Goal: Transaction & Acquisition: Purchase product/service

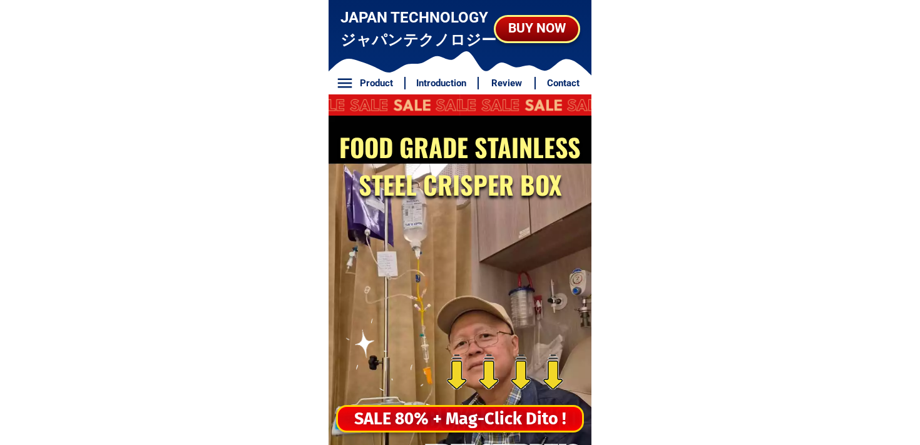
click at [442, 423] on div "SALE 80% + Mag-Click Dito !" at bounding box center [460, 420] width 244 height 26
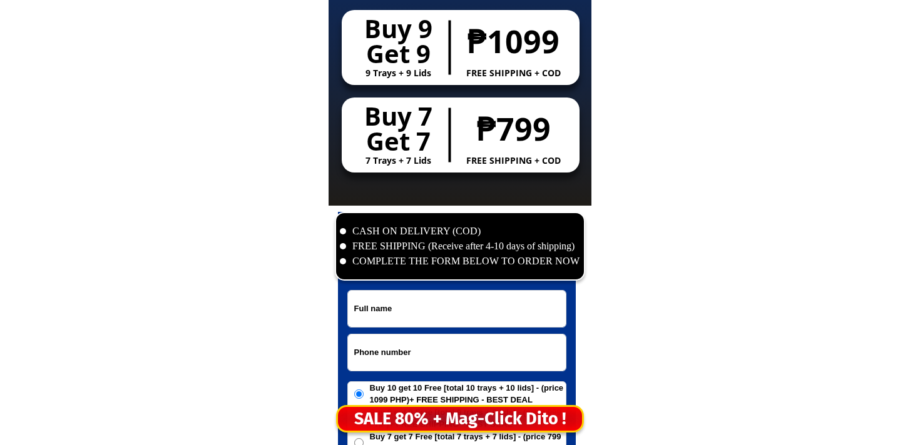
scroll to position [6044, 0]
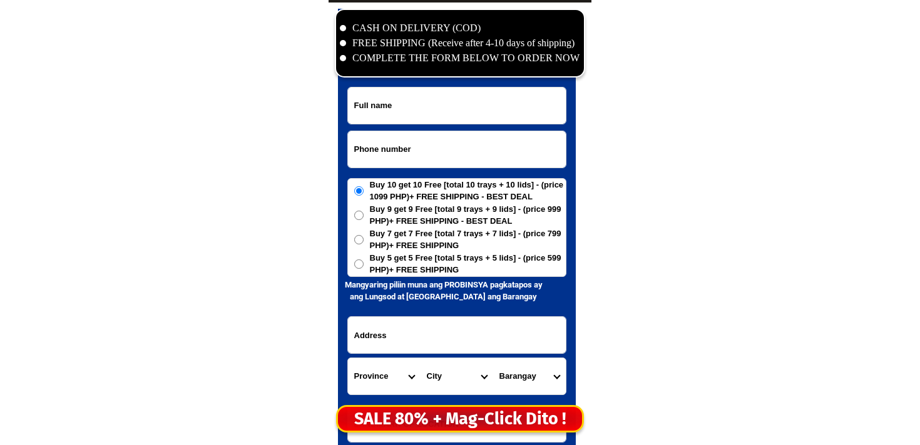
click at [380, 135] on input "Input phone_number" at bounding box center [457, 149] width 218 height 36
paste input "09633862152"
type input "09633862152"
click at [397, 99] on input "Input full_name" at bounding box center [457, 106] width 218 height 36
paste input "[PERSON_NAME]"
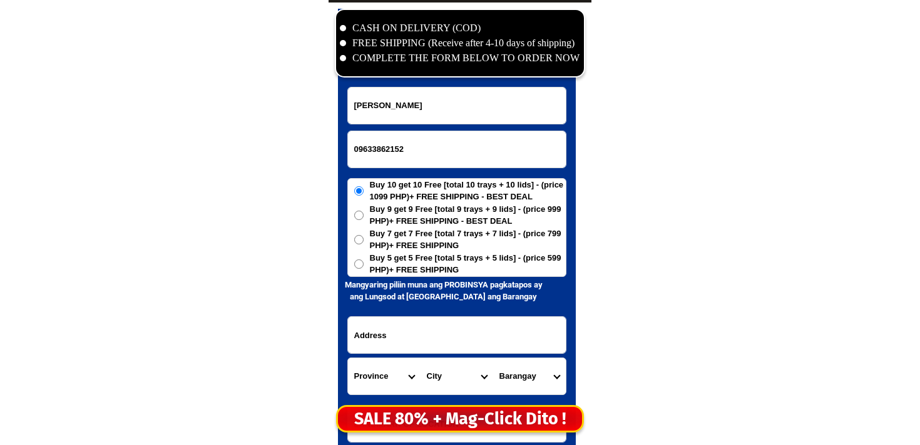
type input "[PERSON_NAME]"
click at [393, 268] on span "Buy 5 get 5 Free [total 5 trays + 5 lids] - (price 599 PHP)+ FREE SHIPPING" at bounding box center [468, 264] width 196 height 24
click at [363, 268] on input "Buy 5 get 5 Free [total 5 trays + 5 lids] - (price 599 PHP)+ FREE SHIPPING" at bounding box center [358, 264] width 9 height 9
radio input "true"
click at [421, 347] on input "Input address" at bounding box center [457, 335] width 218 height 36
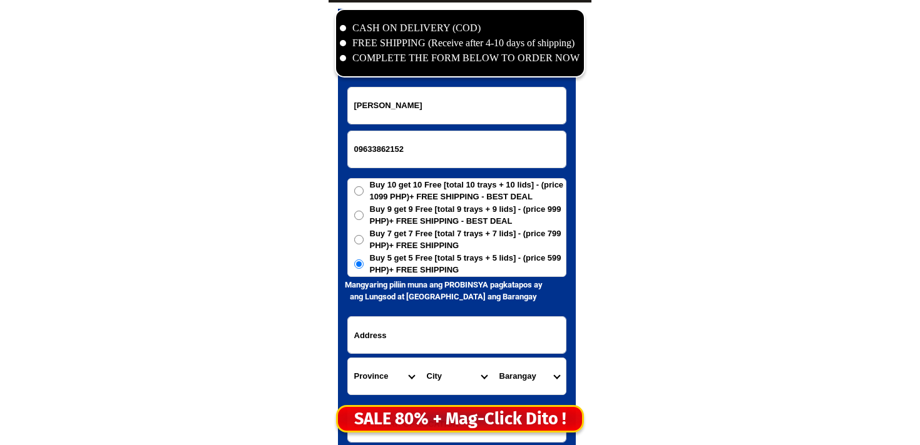
paste input "purok 2 kamarahan [PERSON_NAME], [GEOGRAPHIC_DATA]9405 [GEOGRAPHIC_DATA]"
type input "purok 2 kamarahan [PERSON_NAME], [GEOGRAPHIC_DATA]9405 [GEOGRAPHIC_DATA]"
click at [368, 372] on select "Province [GEOGRAPHIC_DATA] [GEOGRAPHIC_DATA][PERSON_NAME][GEOGRAPHIC_DATA][GEOG…" at bounding box center [384, 376] width 73 height 36
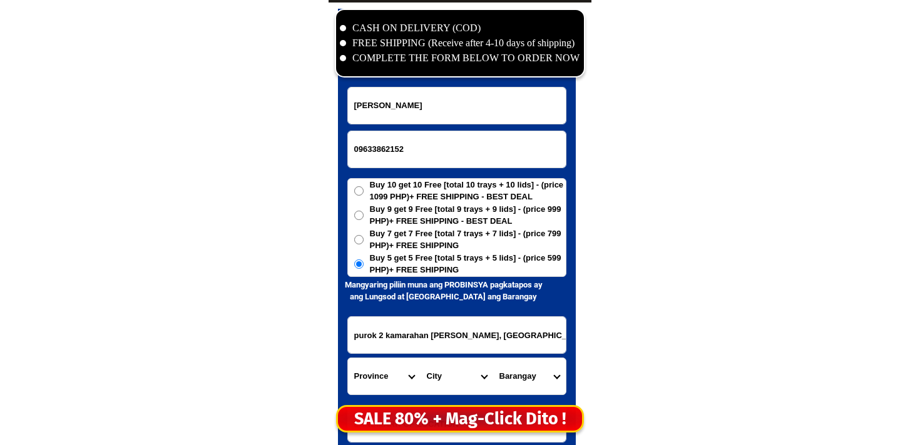
select select "63_170"
click at [348, 358] on select "Province [GEOGRAPHIC_DATA] [GEOGRAPHIC_DATA][PERSON_NAME][GEOGRAPHIC_DATA][GEOG…" at bounding box center [384, 376] width 73 height 36
click at [443, 385] on select "City Alamada Aleosan [PERSON_NAME][GEOGRAPHIC_DATA]-city [GEOGRAPHIC_DATA][PERS…" at bounding box center [456, 376] width 73 height 36
select select "63_1707208"
click at [420, 358] on select "City Alamada Aleosan [PERSON_NAME][GEOGRAPHIC_DATA]-city [GEOGRAPHIC_DATA][PERS…" at bounding box center [456, 376] width 73 height 36
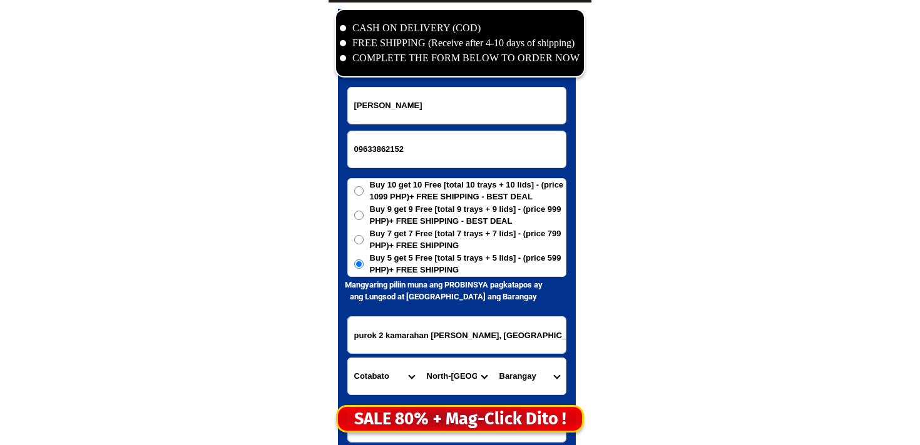
click at [545, 377] on select "Barangay [PERSON_NAME] [PERSON_NAME] indang Datu [PERSON_NAME] F. cajelo ([GEOG…" at bounding box center [529, 376] width 73 height 36
select select "63_17072085198"
click at [493, 358] on select "Barangay [PERSON_NAME] [PERSON_NAME] indang Datu [PERSON_NAME] F. cajelo ([GEOG…" at bounding box center [529, 376] width 73 height 36
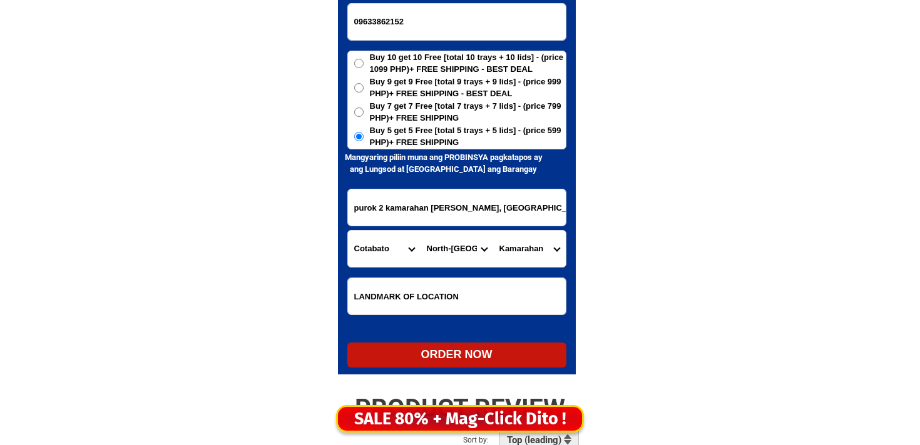
scroll to position [6185, 0]
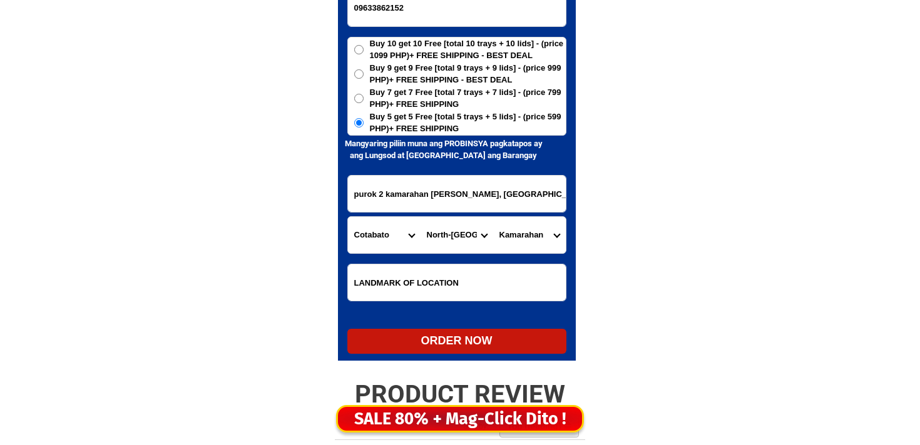
click at [471, 335] on div "ORDER NOW" at bounding box center [456, 341] width 219 height 17
radio input "true"
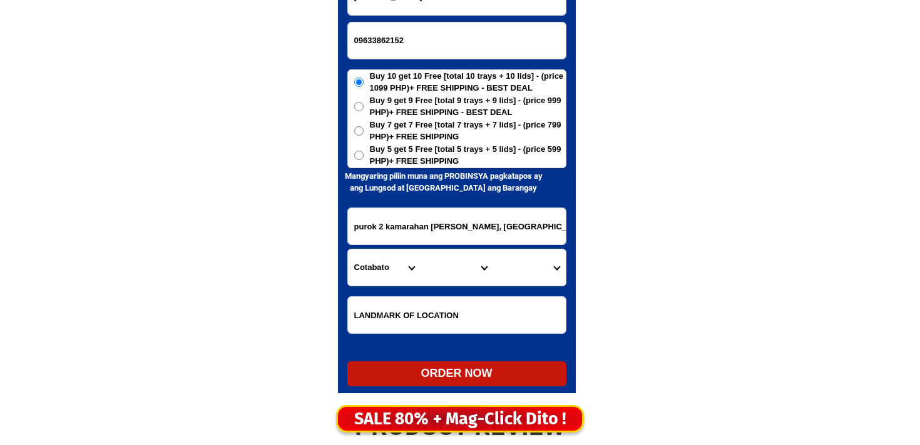
scroll to position [6151, 0]
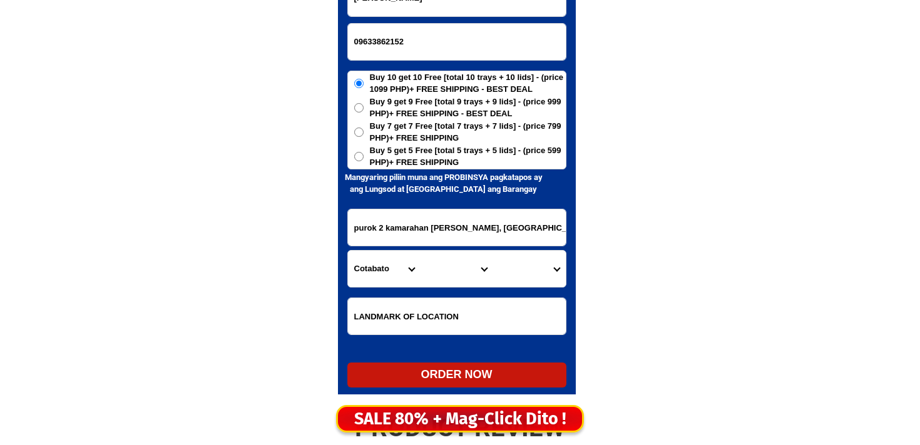
click at [402, 52] on input "09633862152" at bounding box center [457, 42] width 218 height 36
paste input "09468699742"
type input "09468699742"
paste input "[PERSON_NAME]"
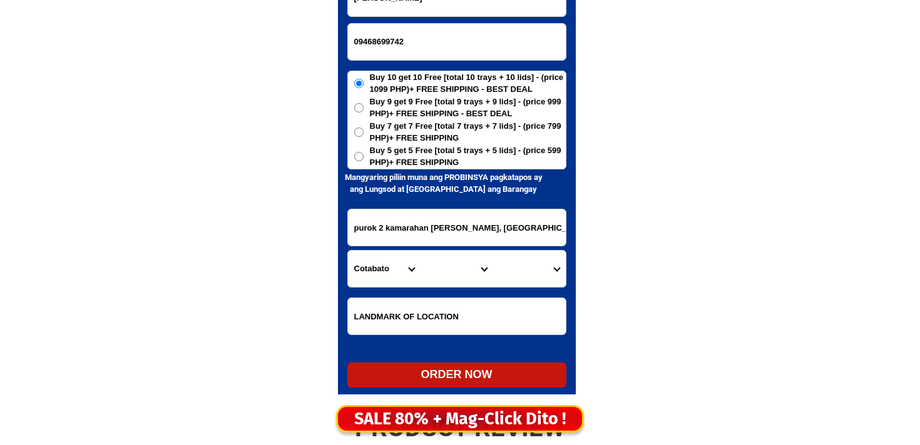
scroll to position [6144, 0]
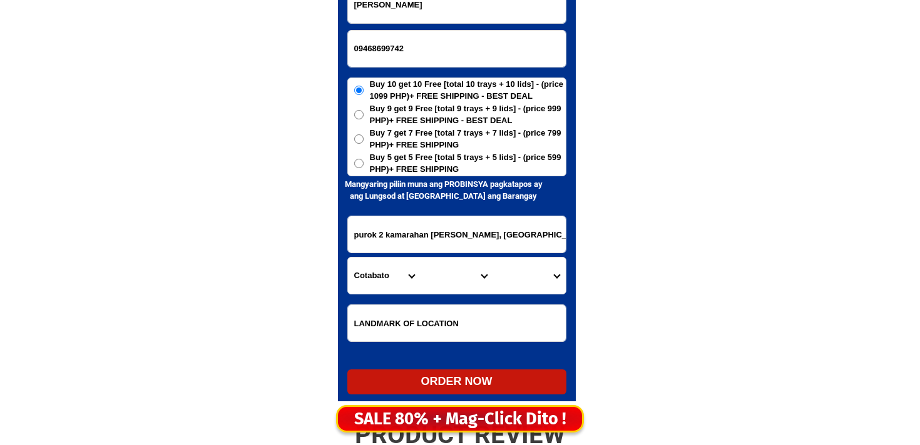
type input "[PERSON_NAME]"
click at [439, 162] on span "Buy 5 get 5 Free [total 5 trays + 5 lids] - (price 599 PHP)+ FREE SHIPPING" at bounding box center [468, 163] width 196 height 24
click at [363, 162] on input "Buy 5 get 5 Free [total 5 trays + 5 lids] - (price 599 PHP)+ FREE SHIPPING" at bounding box center [358, 163] width 9 height 9
radio input "true"
click at [468, 244] on input "purok 2 kamarahan [PERSON_NAME], [GEOGRAPHIC_DATA]9405 [GEOGRAPHIC_DATA]" at bounding box center [457, 234] width 218 height 36
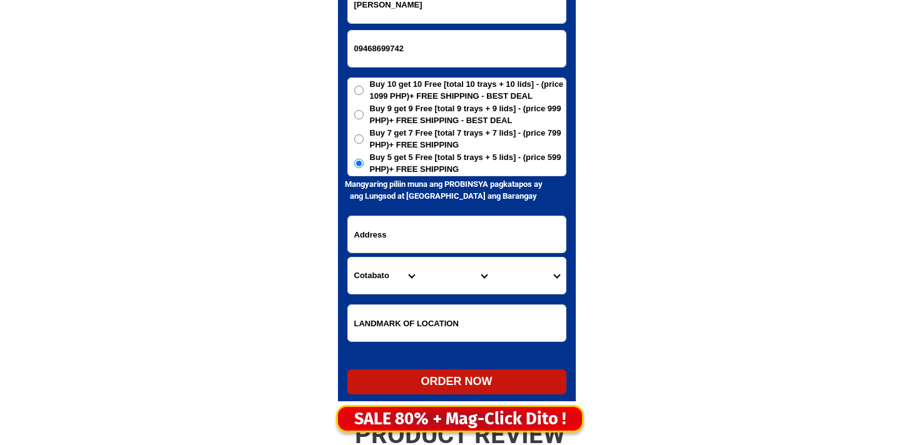
paste input "Daliva Store, malapet s [GEOGRAPHIC_DATA] [GEOGRAPHIC_DATA]"
type input "Daliva Store, malapet s [GEOGRAPHIC_DATA] [GEOGRAPHIC_DATA]"
click at [428, 232] on input "Daliva Store, malapet s [GEOGRAPHIC_DATA] [GEOGRAPHIC_DATA]" at bounding box center [457, 234] width 218 height 36
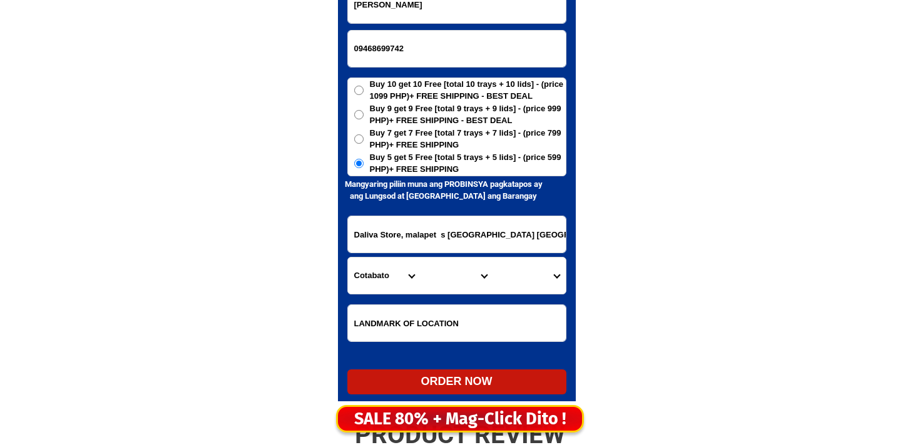
scroll to position [0, 50]
drag, startPoint x: 533, startPoint y: 231, endPoint x: 577, endPoint y: 240, distance: 44.8
click at [577, 240] on div "CASH ON DELIVERY (COD) FREE SHIPPING (Receive after 4-10 days of shipping) COMP…" at bounding box center [459, 158] width 263 height 512
click at [364, 253] on div "Daliva Store, malapet s [GEOGRAPHIC_DATA] [GEOGRAPHIC_DATA]" at bounding box center [456, 235] width 219 height 38
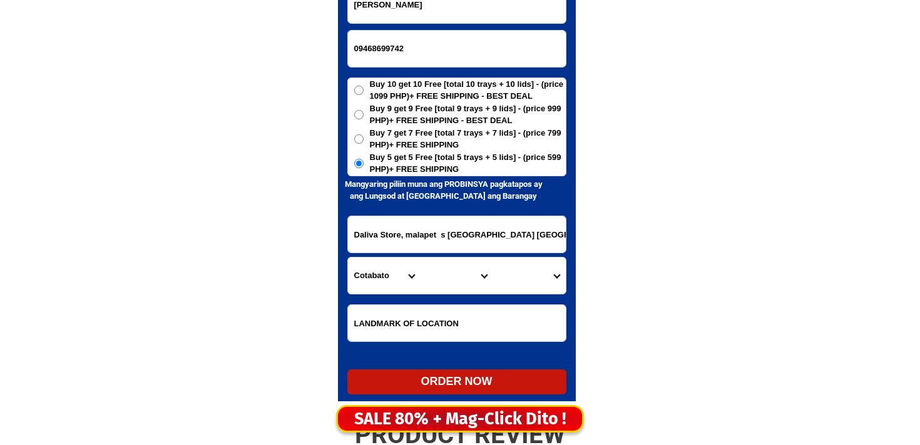
click at [370, 283] on select "Province [GEOGRAPHIC_DATA] [GEOGRAPHIC_DATA][PERSON_NAME][GEOGRAPHIC_DATA][GEOG…" at bounding box center [384, 276] width 73 height 36
select select "63_374"
click at [348, 258] on select "Province [GEOGRAPHIC_DATA] [GEOGRAPHIC_DATA][PERSON_NAME][GEOGRAPHIC_DATA][GEOG…" at bounding box center [384, 276] width 73 height 36
drag, startPoint x: 413, startPoint y: 241, endPoint x: 533, endPoint y: 226, distance: 121.0
click at [533, 226] on input "Daliva Store, malapet s [GEOGRAPHIC_DATA] [GEOGRAPHIC_DATA]" at bounding box center [457, 234] width 218 height 36
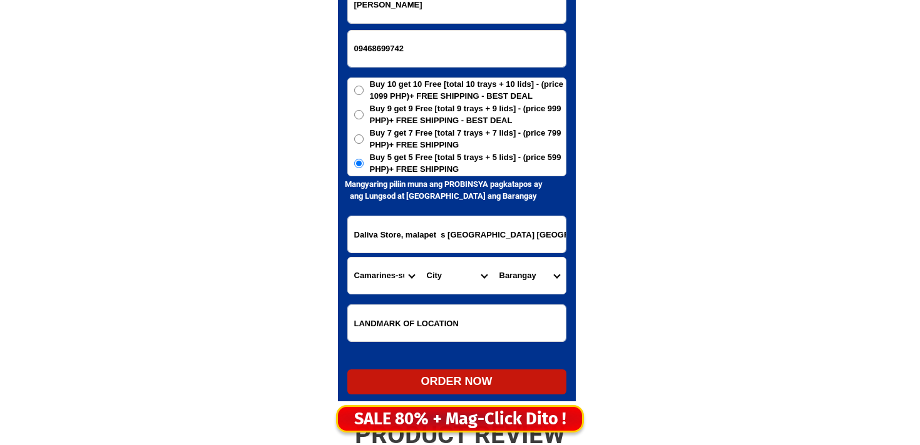
click at [533, 226] on input "Daliva Store, malapet s [GEOGRAPHIC_DATA] [GEOGRAPHIC_DATA]" at bounding box center [457, 234] width 218 height 36
click at [534, 226] on input "Daliva Store, malapet s [GEOGRAPHIC_DATA] [GEOGRAPHIC_DATA]" at bounding box center [457, 234] width 218 height 36
click at [540, 240] on input "Daliva Store, malapet s [GEOGRAPHIC_DATA] [GEOGRAPHIC_DATA]" at bounding box center [457, 234] width 218 height 36
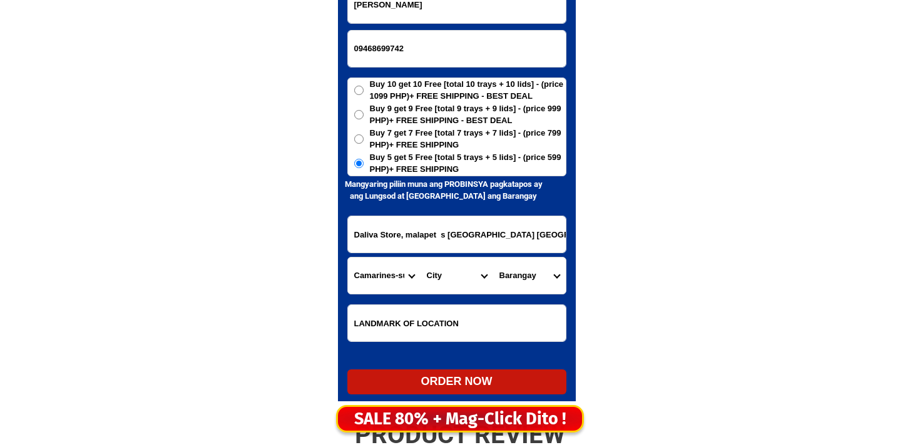
click at [540, 240] on input "Daliva Store, malapet s [GEOGRAPHIC_DATA] [GEOGRAPHIC_DATA]" at bounding box center [457, 234] width 218 height 36
click at [532, 236] on input "Daliva Store, malapet s [GEOGRAPHIC_DATA] [GEOGRAPHIC_DATA]" at bounding box center [457, 234] width 218 height 36
click at [462, 239] on input "Daliva Store, malapet s [GEOGRAPHIC_DATA] [GEOGRAPHIC_DATA]" at bounding box center [457, 234] width 218 height 36
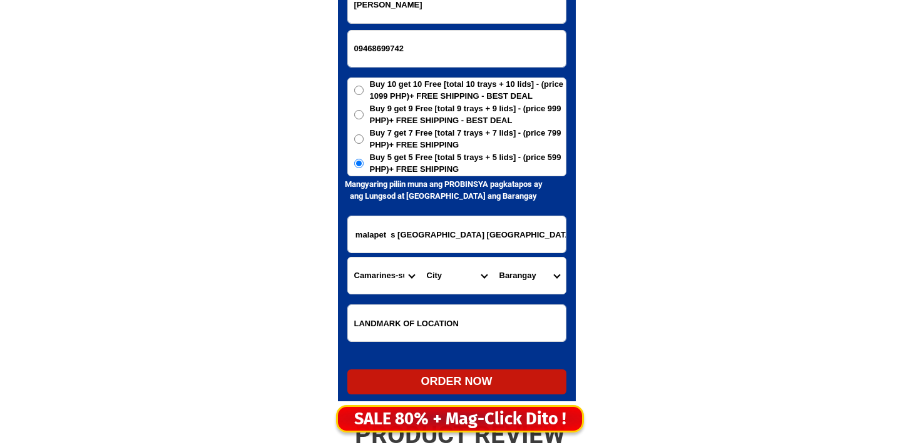
click at [438, 285] on select "City Baao Balatan [PERSON_NAME] Buhi [PERSON_NAME][GEOGRAPHIC_DATA] [GEOGRAPHIC…" at bounding box center [456, 276] width 73 height 36
select select "63_3743940"
click at [420, 258] on select "City Baao Balatan [PERSON_NAME] Buhi [PERSON_NAME][GEOGRAPHIC_DATA] [GEOGRAPHIC…" at bounding box center [456, 276] width 73 height 36
click at [519, 281] on select "Barangay Agay-[PERSON_NAME] Banga Bani [GEOGRAPHIC_DATA] Binalay [GEOGRAPHIC_DA…" at bounding box center [529, 276] width 73 height 36
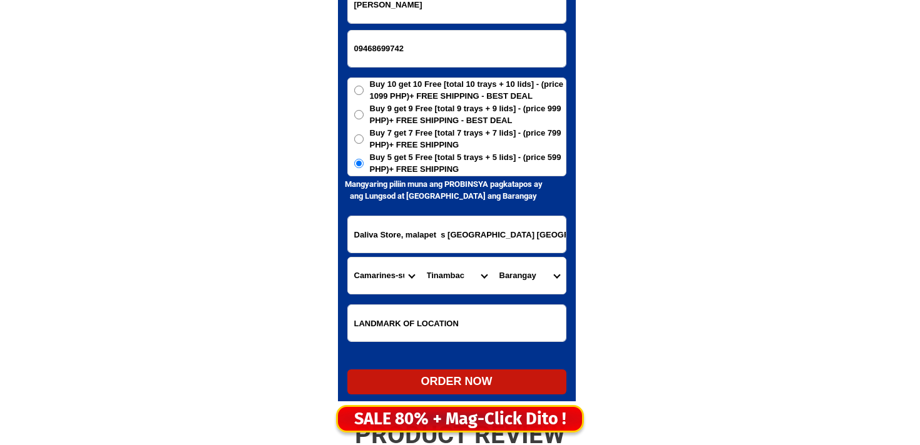
select select "63_37439408187"
click at [493, 258] on select "Barangay Agay-[PERSON_NAME] Banga Bani [GEOGRAPHIC_DATA] Binalay [GEOGRAPHIC_DA…" at bounding box center [529, 276] width 73 height 36
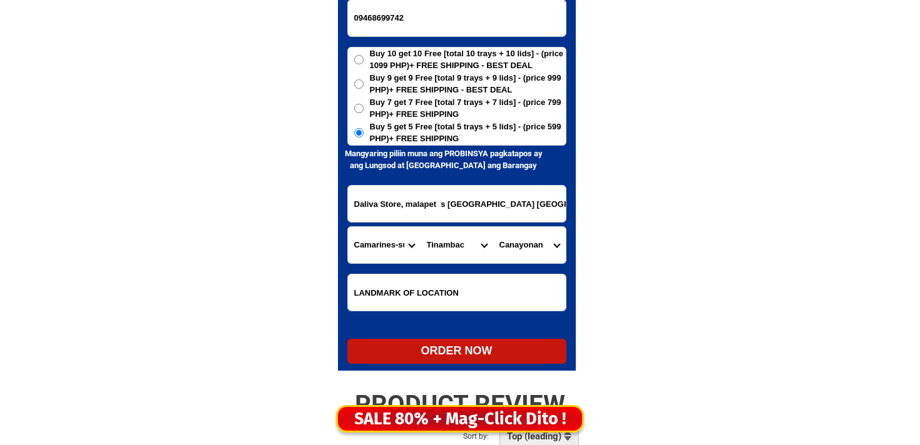
scroll to position [6176, 0]
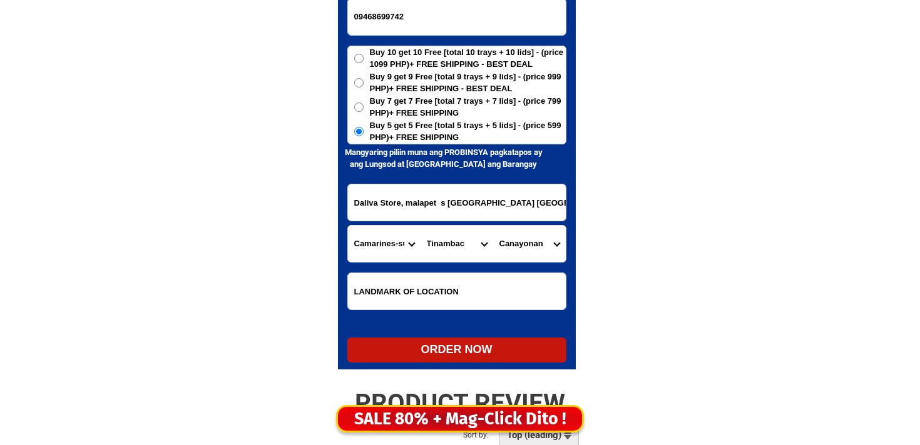
click at [489, 349] on div "ORDER NOW" at bounding box center [456, 350] width 219 height 17
radio input "true"
click at [364, 23] on input "09468699742" at bounding box center [457, 17] width 218 height 36
paste input "09815380878"
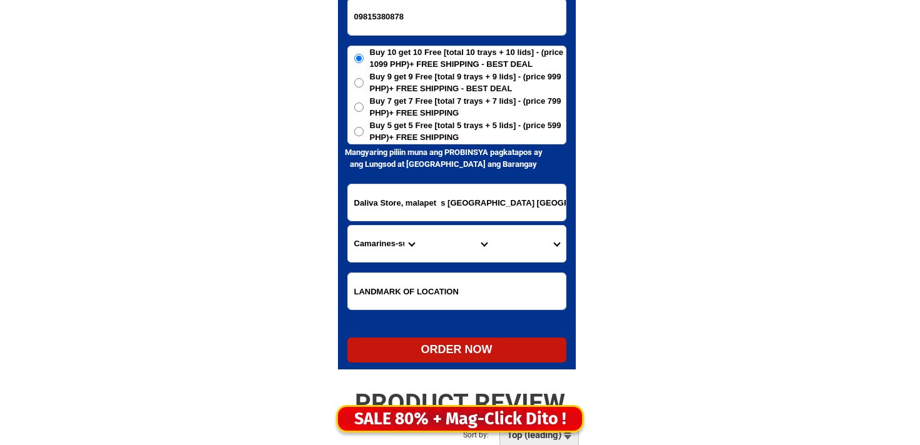
type input "09815380878"
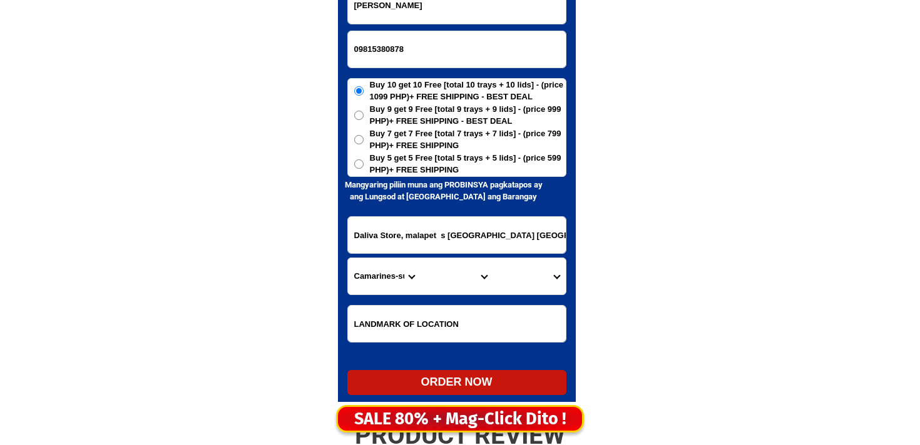
scroll to position [6142, 0]
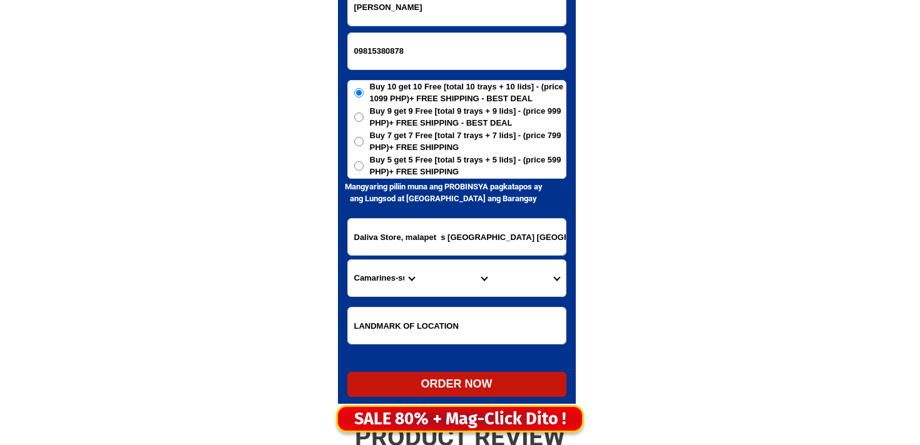
click at [386, 14] on input "[PERSON_NAME]" at bounding box center [457, 7] width 218 height 36
paste input "[PERSON_NAME]"
type input "[PERSON_NAME]"
click at [412, 228] on input "Daliva Store, malapet s [GEOGRAPHIC_DATA] [GEOGRAPHIC_DATA]" at bounding box center [457, 237] width 218 height 36
paste input "0437 bgy Mamatid city of [GEOGRAPHIC_DATA] 2 near [GEOGRAPHIC_DATA]"
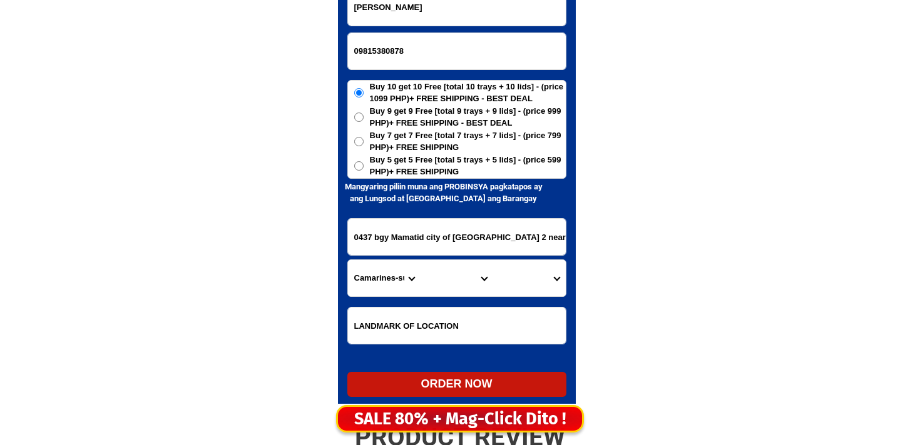
scroll to position [0, 42]
type input "0437 bgy Mamatid city of [GEOGRAPHIC_DATA] 2 near [GEOGRAPHIC_DATA]"
click at [394, 178] on span "Buy 5 get 5 Free [total 5 trays + 5 lids] - (price 599 PHP)+ FREE SHIPPING" at bounding box center [468, 166] width 196 height 24
click at [363, 171] on input "Buy 5 get 5 Free [total 5 trays + 5 lids] - (price 599 PHP)+ FREE SHIPPING" at bounding box center [358, 165] width 9 height 9
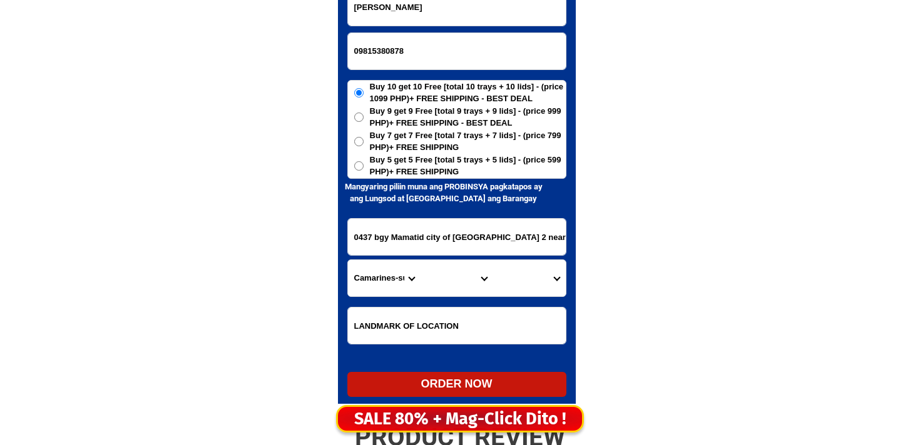
radio input "true"
click at [376, 272] on select "Province [GEOGRAPHIC_DATA] [GEOGRAPHIC_DATA][PERSON_NAME][GEOGRAPHIC_DATA][GEOG…" at bounding box center [384, 278] width 73 height 36
select select "63_904"
click at [348, 260] on select "Province [GEOGRAPHIC_DATA] [GEOGRAPHIC_DATA][PERSON_NAME][GEOGRAPHIC_DATA][GEOG…" at bounding box center [384, 278] width 73 height 36
click at [440, 273] on select "City [GEOGRAPHIC_DATA] [GEOGRAPHIC_DATA]-city [GEOGRAPHIC_DATA] [GEOGRAPHIC_DAT…" at bounding box center [456, 278] width 73 height 36
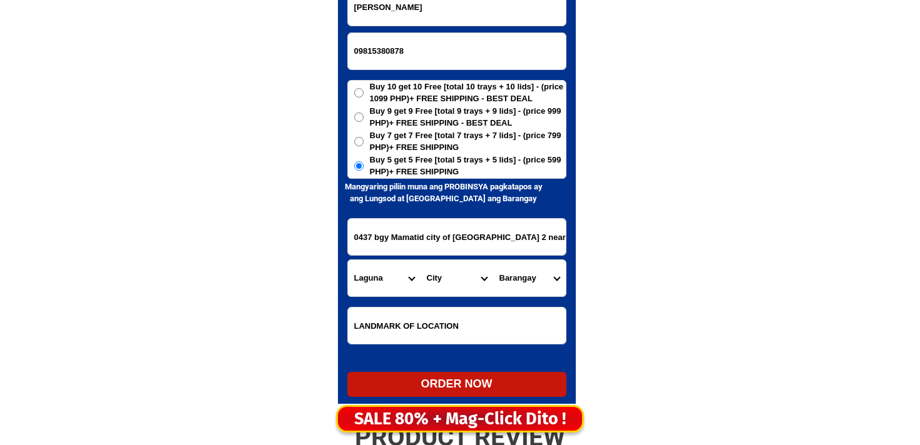
select select "63_9048628"
click at [420, 260] on select "City [GEOGRAPHIC_DATA] [GEOGRAPHIC_DATA]-city [GEOGRAPHIC_DATA] [GEOGRAPHIC_DAT…" at bounding box center [456, 278] width 73 height 36
click at [535, 279] on select "Barangay Baclaran Banaybanay Banlic Barangay dos (pob.) [GEOGRAPHIC_DATA] (pob.…" at bounding box center [529, 278] width 73 height 36
select select "63_90486283326"
click at [493, 260] on select "Barangay Baclaran Banaybanay Banlic Barangay dos (pob.) [GEOGRAPHIC_DATA] (pob.…" at bounding box center [529, 278] width 73 height 36
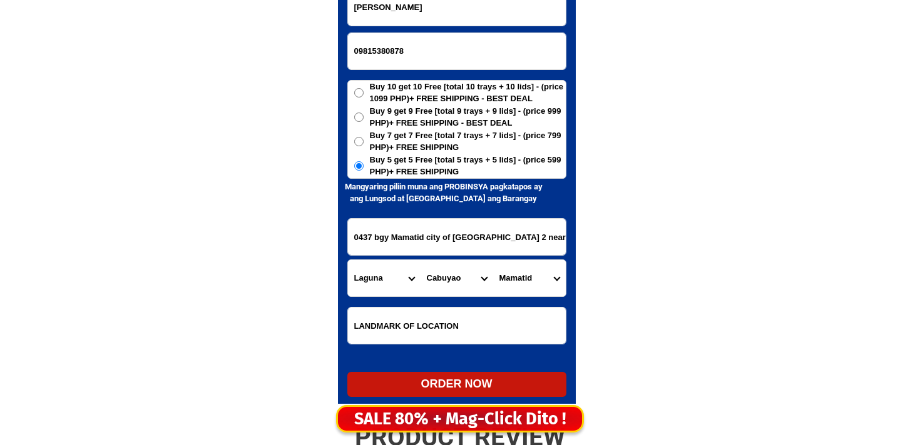
click at [472, 391] on div "ORDER NOW" at bounding box center [456, 384] width 219 height 17
radio input "true"
click at [359, 39] on input "09815380878" at bounding box center [457, 51] width 218 height 36
paste input "09682890193"
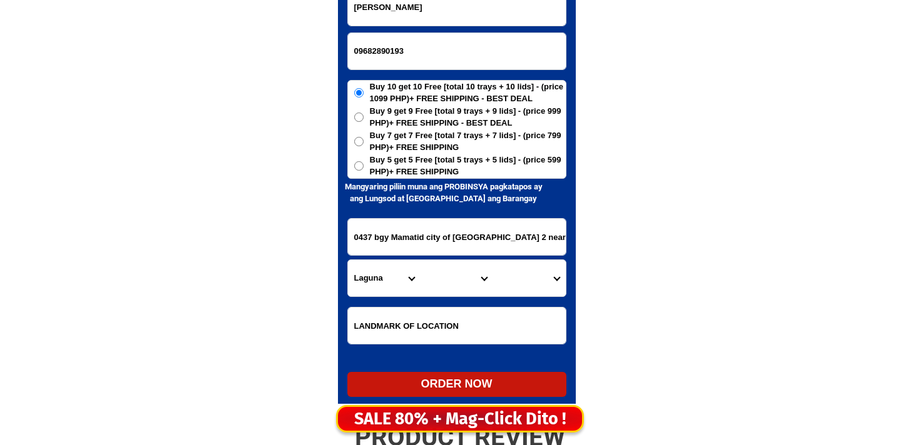
type input "09682890193"
click at [380, 25] on div "[PERSON_NAME]" at bounding box center [456, 8] width 219 height 38
click at [380, 24] on input "[PERSON_NAME]" at bounding box center [457, 7] width 218 height 36
paste input "Jelly [PERSON_NAME]"
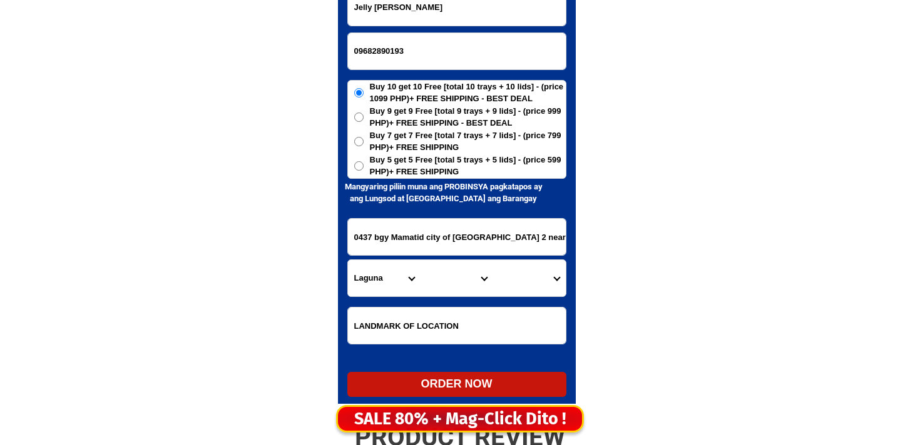
type input "Jelly [PERSON_NAME]"
click at [398, 173] on span "Buy 5 get 5 Free [total 5 trays + 5 lids] - (price 599 PHP)+ FREE SHIPPING" at bounding box center [468, 166] width 196 height 24
click at [363, 171] on input "Buy 5 get 5 Free [total 5 trays + 5 lids] - (price 599 PHP)+ FREE SHIPPING" at bounding box center [358, 165] width 9 height 9
radio input "true"
click at [434, 226] on input "0437 bgy Mamatid city of [GEOGRAPHIC_DATA] 2 near [GEOGRAPHIC_DATA]" at bounding box center [457, 237] width 218 height 36
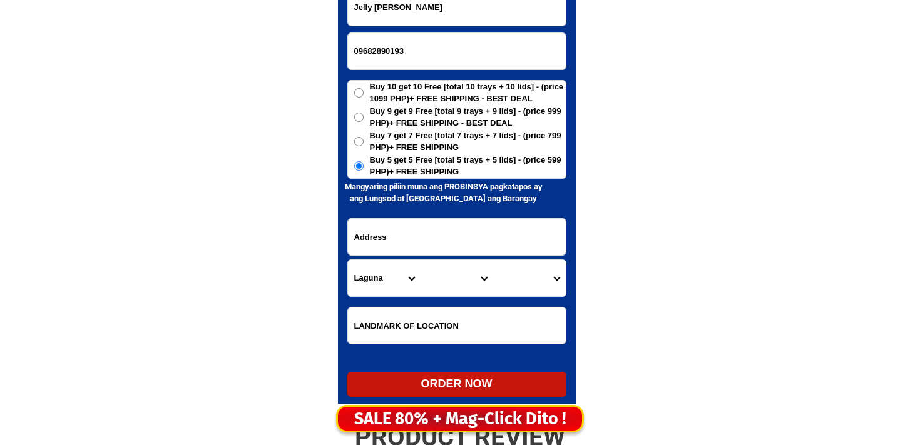
paste input "of WVSU-CAF Barangay [PERSON_NAME] at the back of Boys Dormitory near [GEOGRAPH…"
drag, startPoint x: 434, startPoint y: 226, endPoint x: 376, endPoint y: 251, distance: 62.5
click at [376, 251] on input "of WVSU-CAF Barangay [PERSON_NAME] at the back of Boys Dormitory near [GEOGRAPH…" at bounding box center [457, 237] width 218 height 36
type input "of WVSU-CAF Barangay [PERSON_NAME] at the back of Boys Dormitory near [GEOGRAPH…"
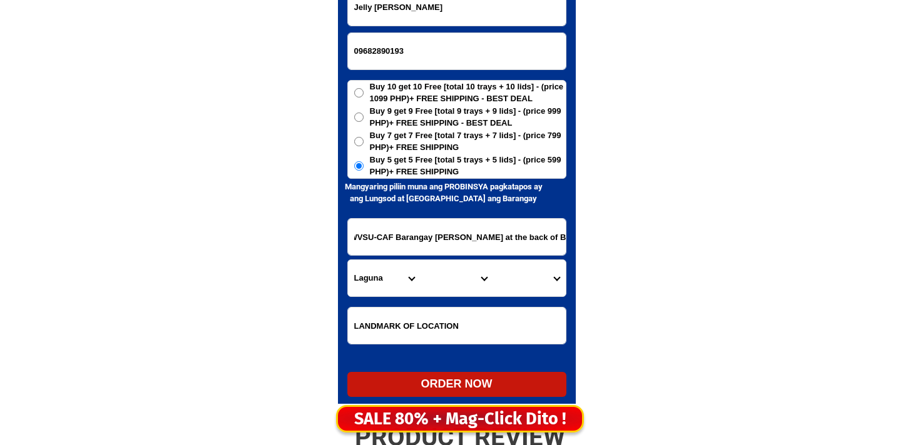
click at [390, 276] on select "Province [GEOGRAPHIC_DATA] [GEOGRAPHIC_DATA][PERSON_NAME][GEOGRAPHIC_DATA][GEOG…" at bounding box center [384, 278] width 73 height 36
select select "63_151"
click at [348, 260] on select "Province [GEOGRAPHIC_DATA] [GEOGRAPHIC_DATA][PERSON_NAME][GEOGRAPHIC_DATA][GEOG…" at bounding box center [384, 278] width 73 height 36
click at [433, 287] on select "City [PERSON_NAME] [PERSON_NAME][GEOGRAPHIC_DATA][GEOGRAPHIC_DATA]-[GEOGRAPHIC_…" at bounding box center [456, 278] width 73 height 36
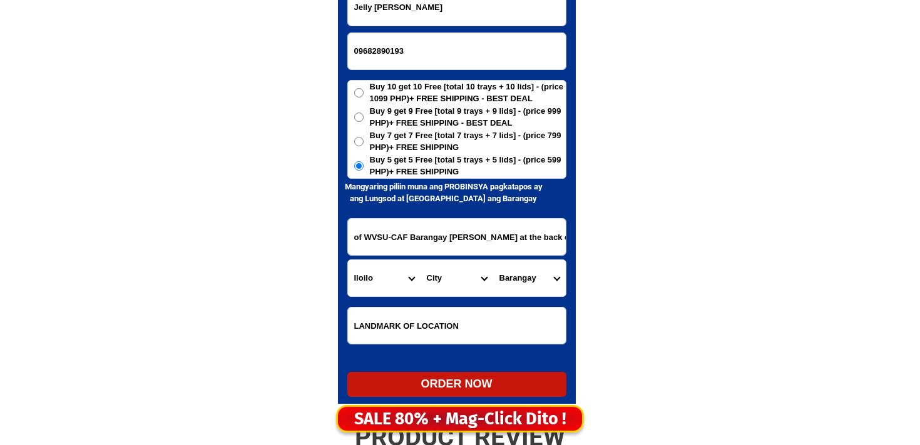
select select "63_1519808"
click at [420, 260] on select "City [PERSON_NAME] [PERSON_NAME][GEOGRAPHIC_DATA][GEOGRAPHIC_DATA]-[GEOGRAPHIC_…" at bounding box center [456, 278] width 73 height 36
click at [547, 285] on select "Barangay Agsirab Agtuman Alugmawa Badiangan [GEOGRAPHIC_DATA] Banban Bansag Bay…" at bounding box center [529, 278] width 73 height 36
select select "63_151980851126"
click at [493, 260] on select "Barangay Agsirab Agtuman Alugmawa Badiangan [GEOGRAPHIC_DATA] Banban Bansag Bay…" at bounding box center [529, 278] width 73 height 36
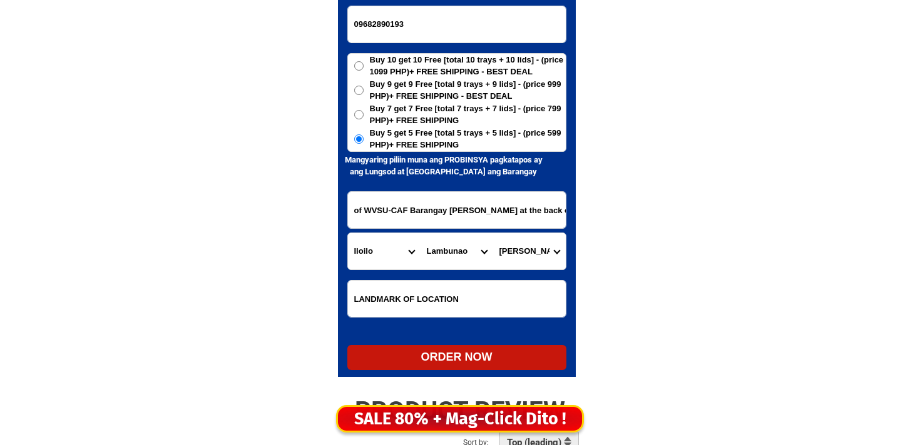
scroll to position [6175, 0]
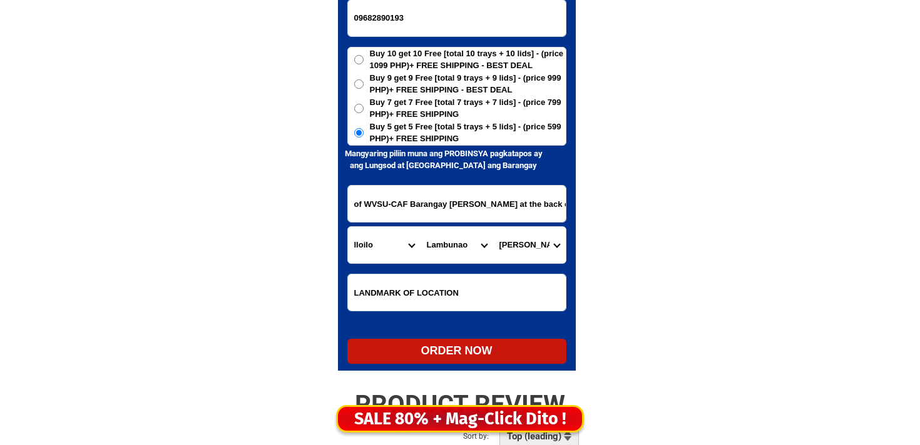
click at [477, 353] on div "ORDER NOW" at bounding box center [456, 351] width 219 height 17
type input "of WVSU-CAF Barangay [PERSON_NAME] at the back of Boys Dormitory near [GEOGRAPH…"
radio input "true"
